Goal: Navigation & Orientation: Find specific page/section

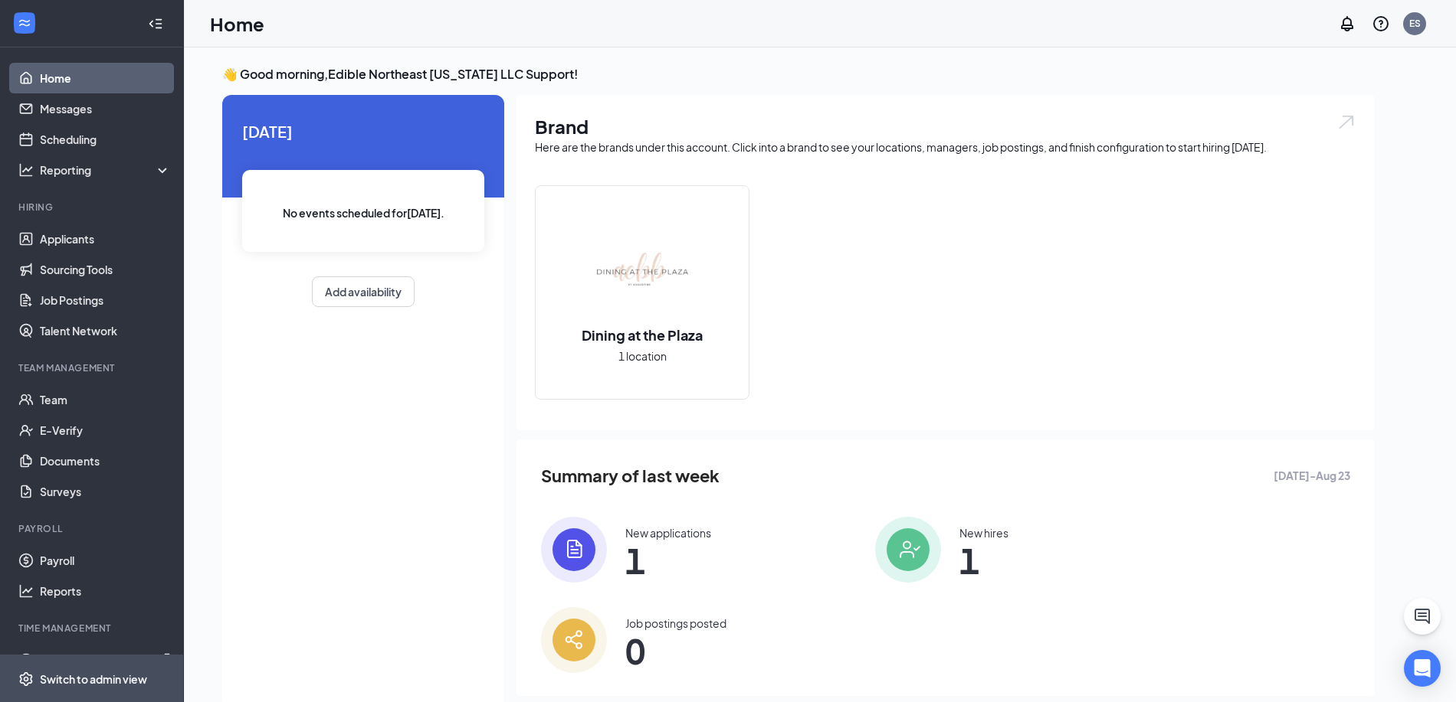
click at [73, 683] on div "Switch to admin view" at bounding box center [93, 679] width 107 height 15
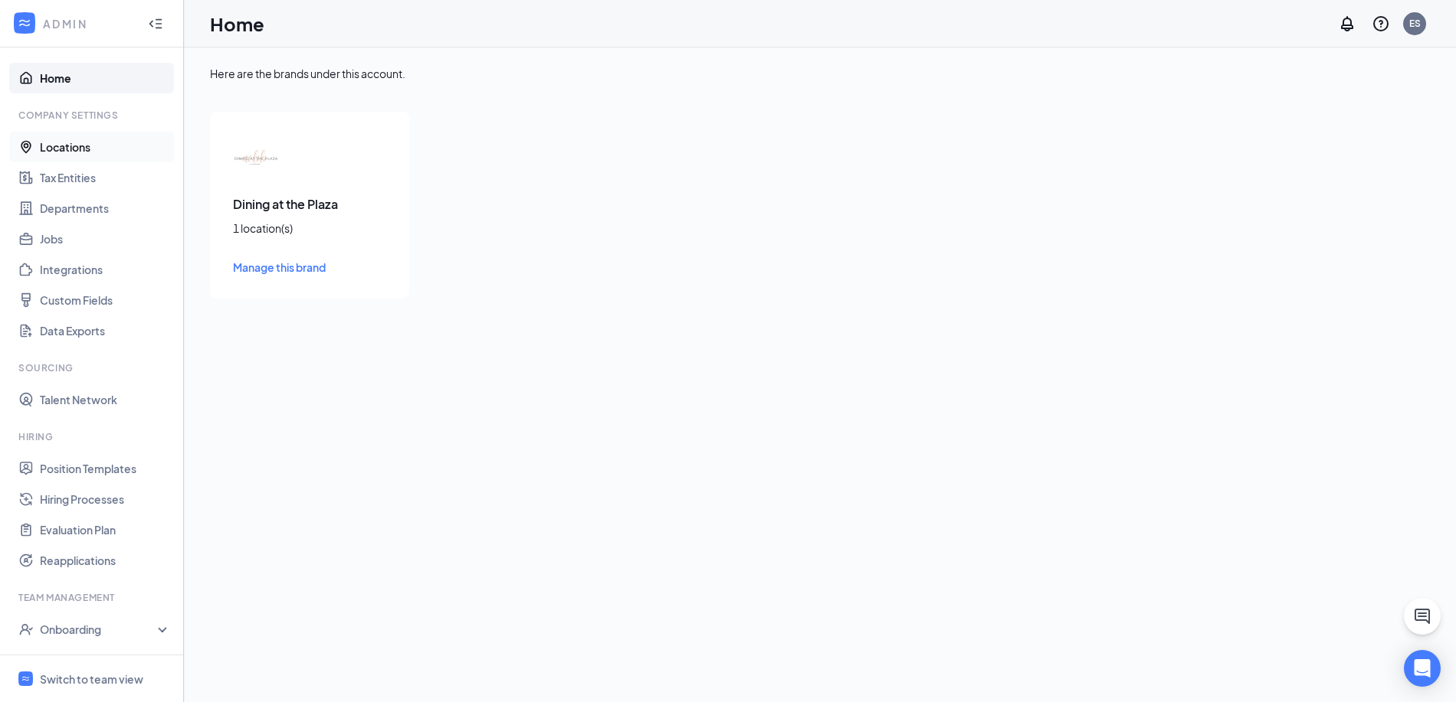
click at [70, 154] on link "Locations" at bounding box center [105, 147] width 131 height 31
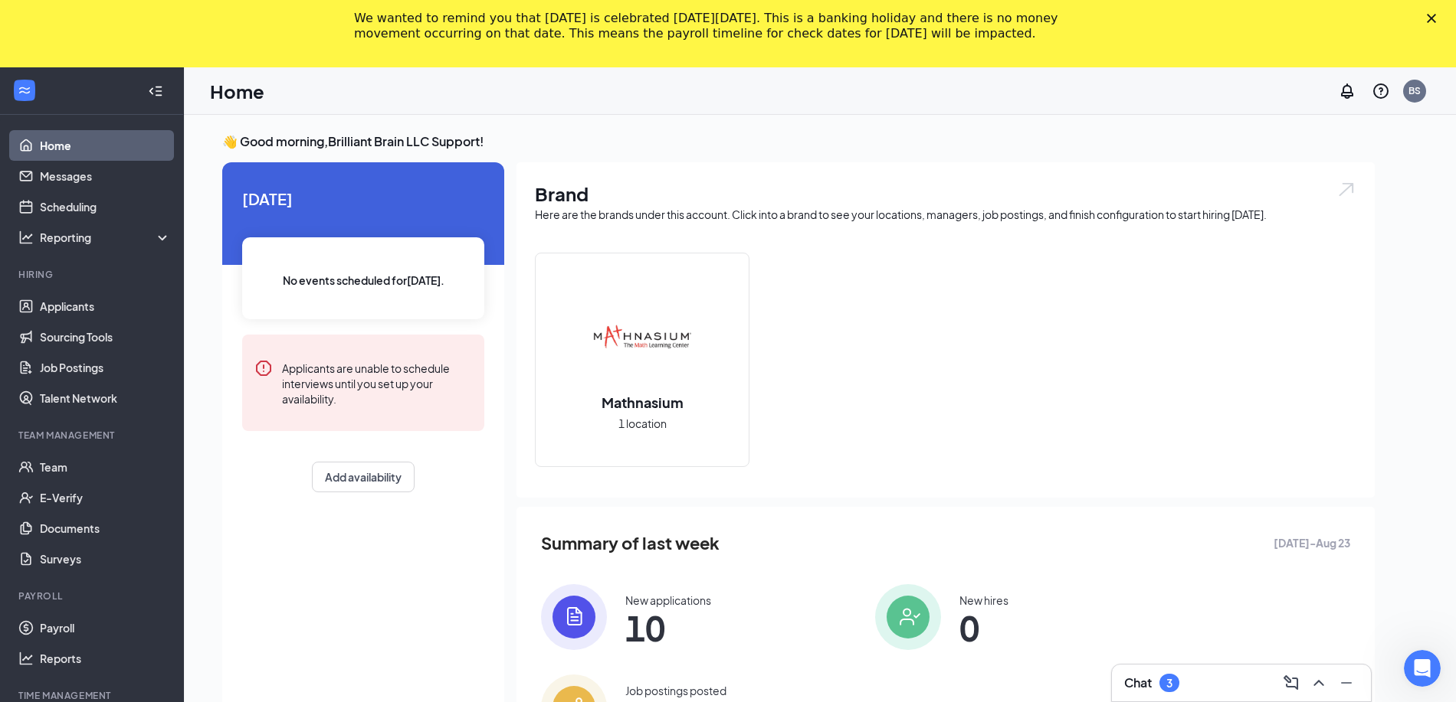
click at [1430, 23] on div "We wanted to remind you that [DATE] is celebrated [DATE][DATE]. This is a banki…" at bounding box center [728, 26] width 1456 height 40
click at [1430, 17] on polygon "Close" at bounding box center [1430, 18] width 9 height 9
